Goal: Information Seeking & Learning: Learn about a topic

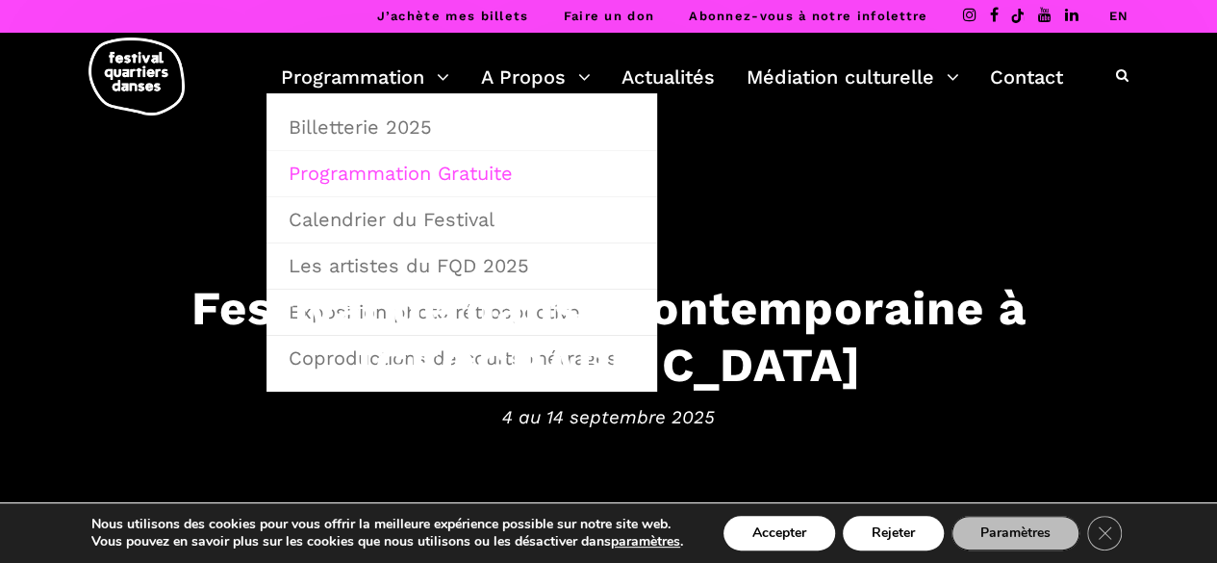
click at [404, 173] on link "Programmation Gratuite" at bounding box center [461, 173] width 369 height 44
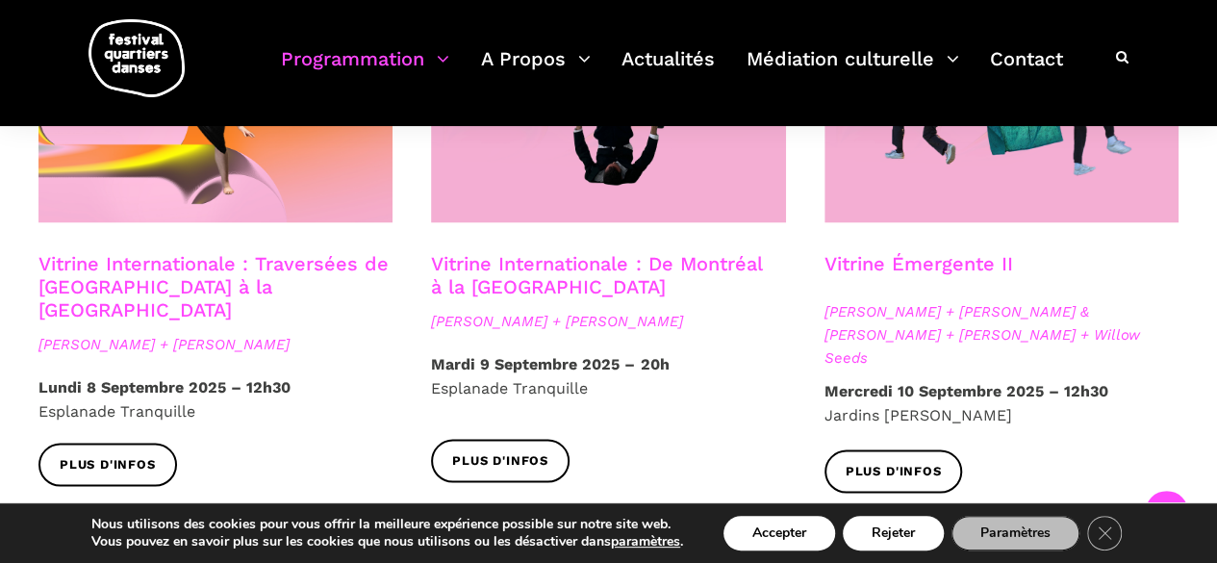
scroll to position [1731, 0]
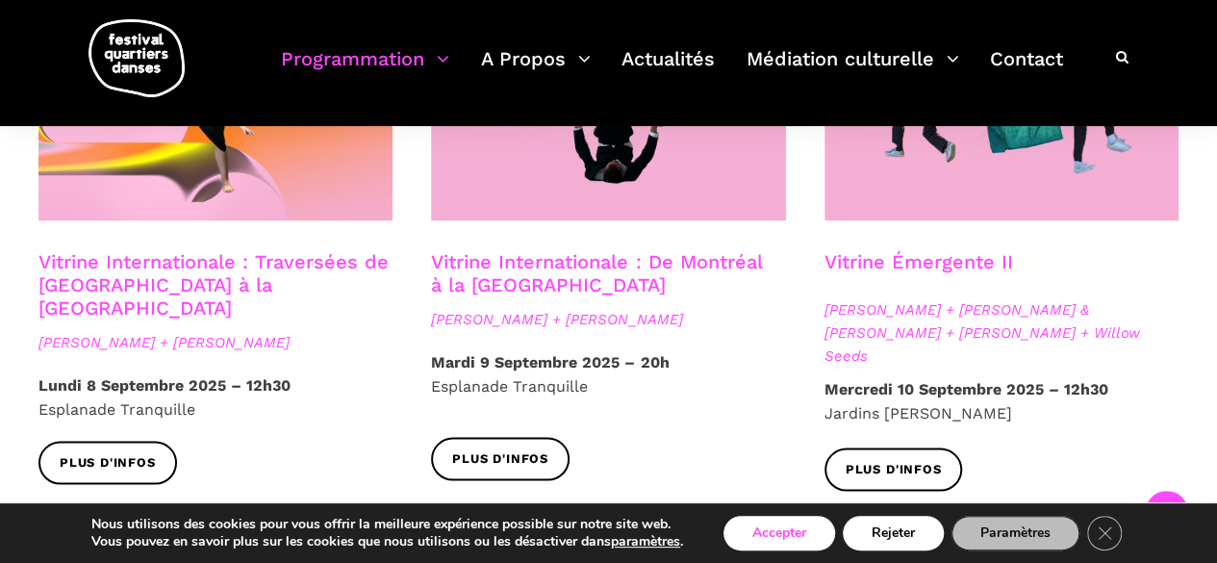
click at [785, 519] on button "Accepter" at bounding box center [779, 532] width 112 height 35
